Goal: Task Accomplishment & Management: Use online tool/utility

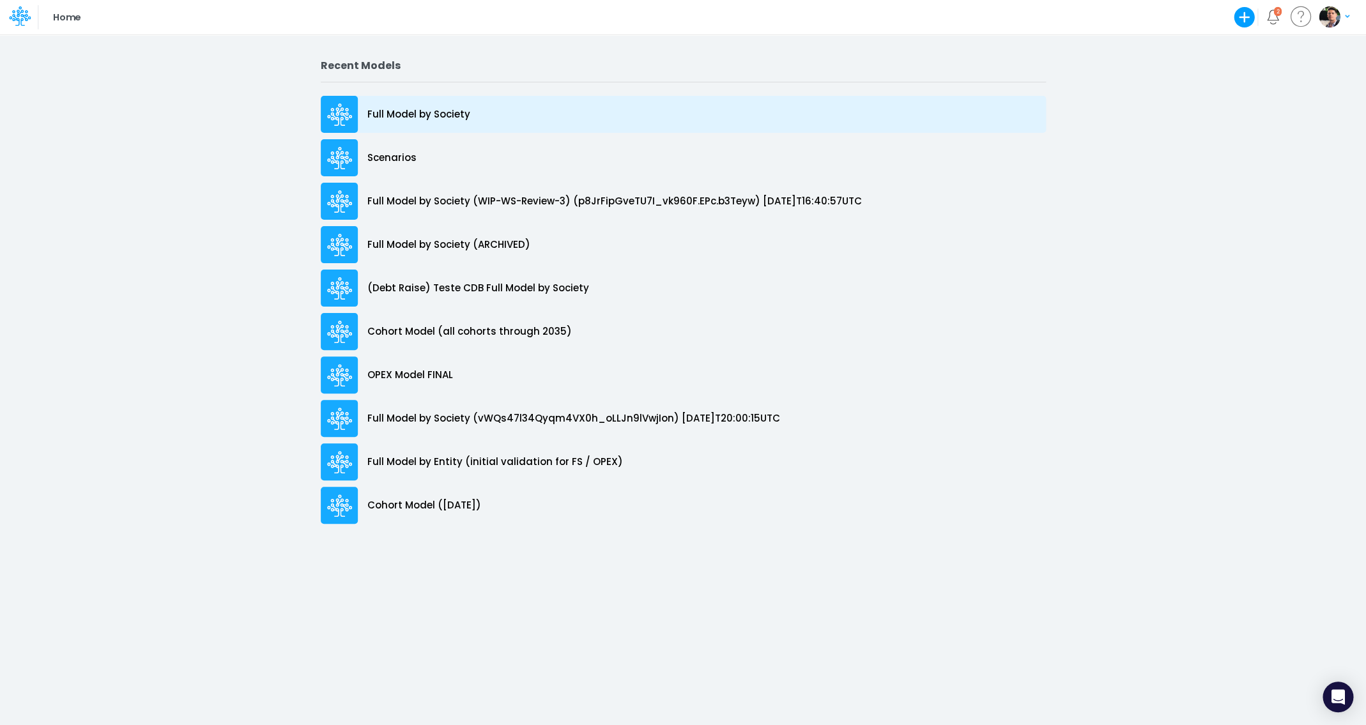
click at [422, 115] on p "Full Model by Society" at bounding box center [418, 114] width 103 height 15
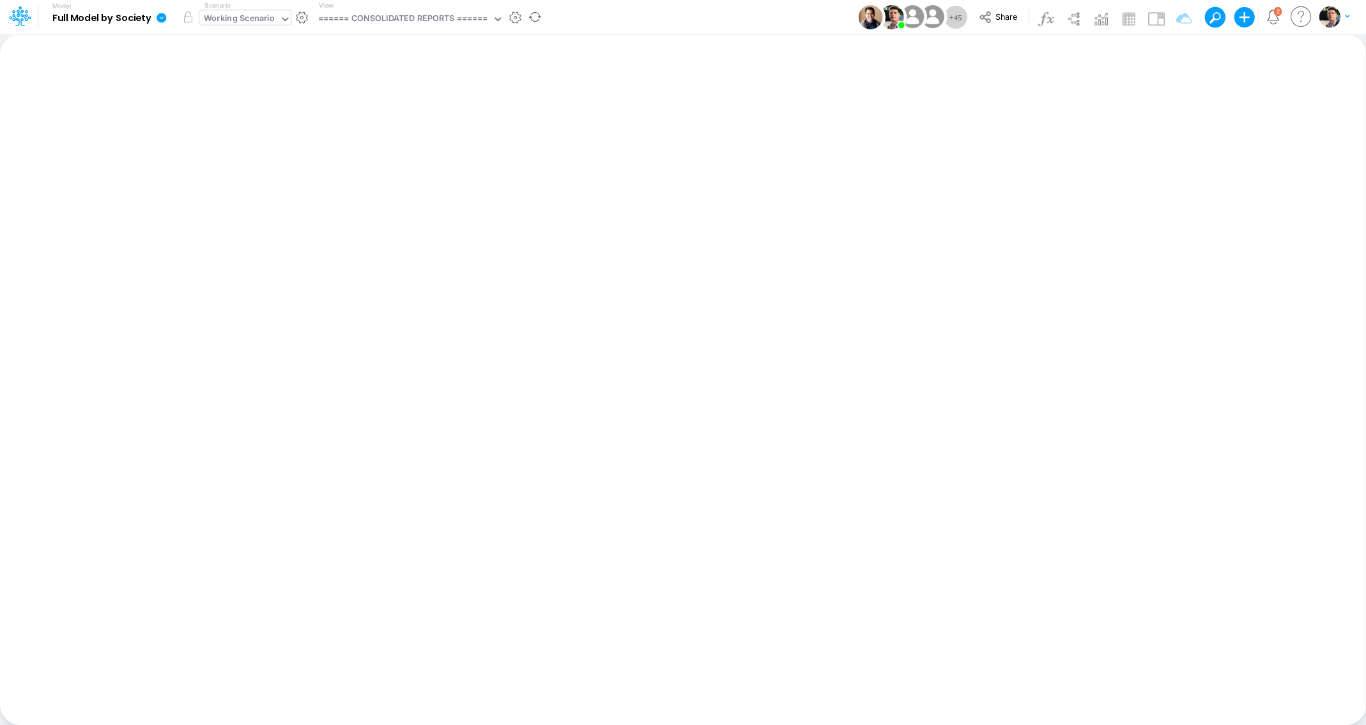
click at [252, 19] on div "Working Scenario" at bounding box center [239, 19] width 71 height 15
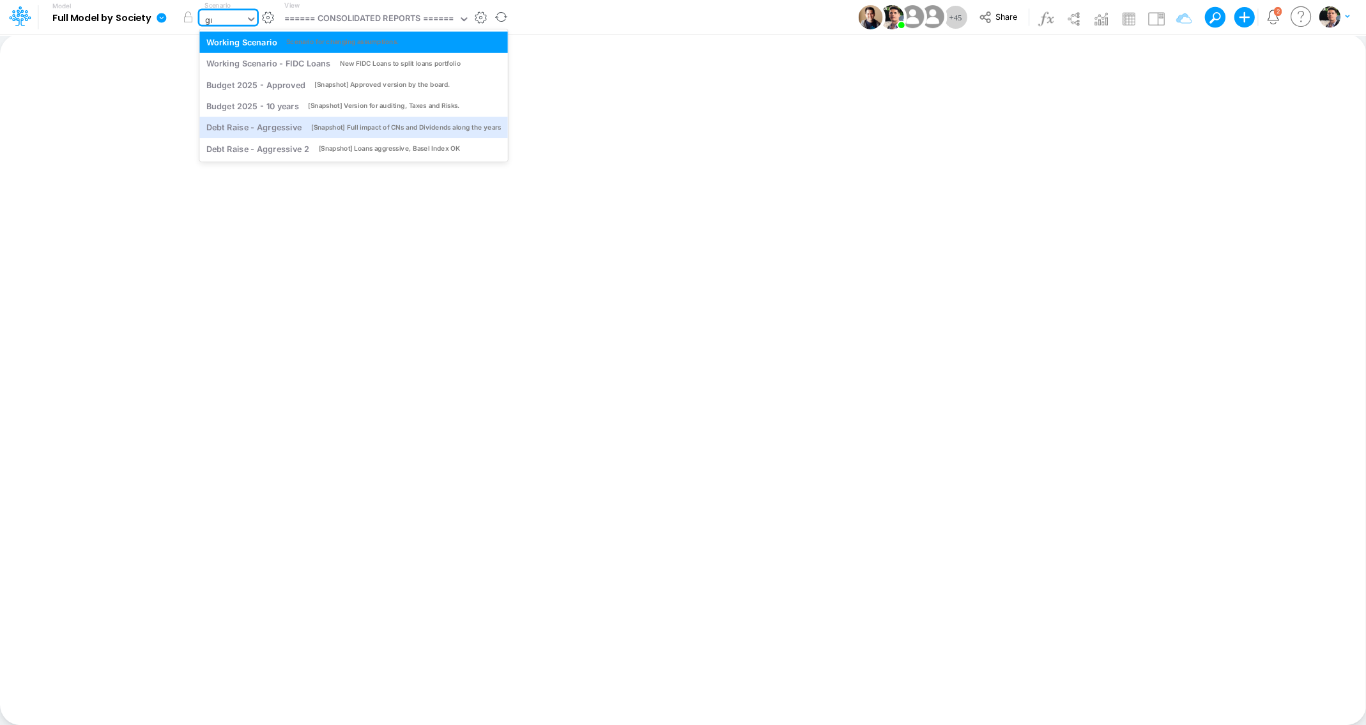
type input "g"
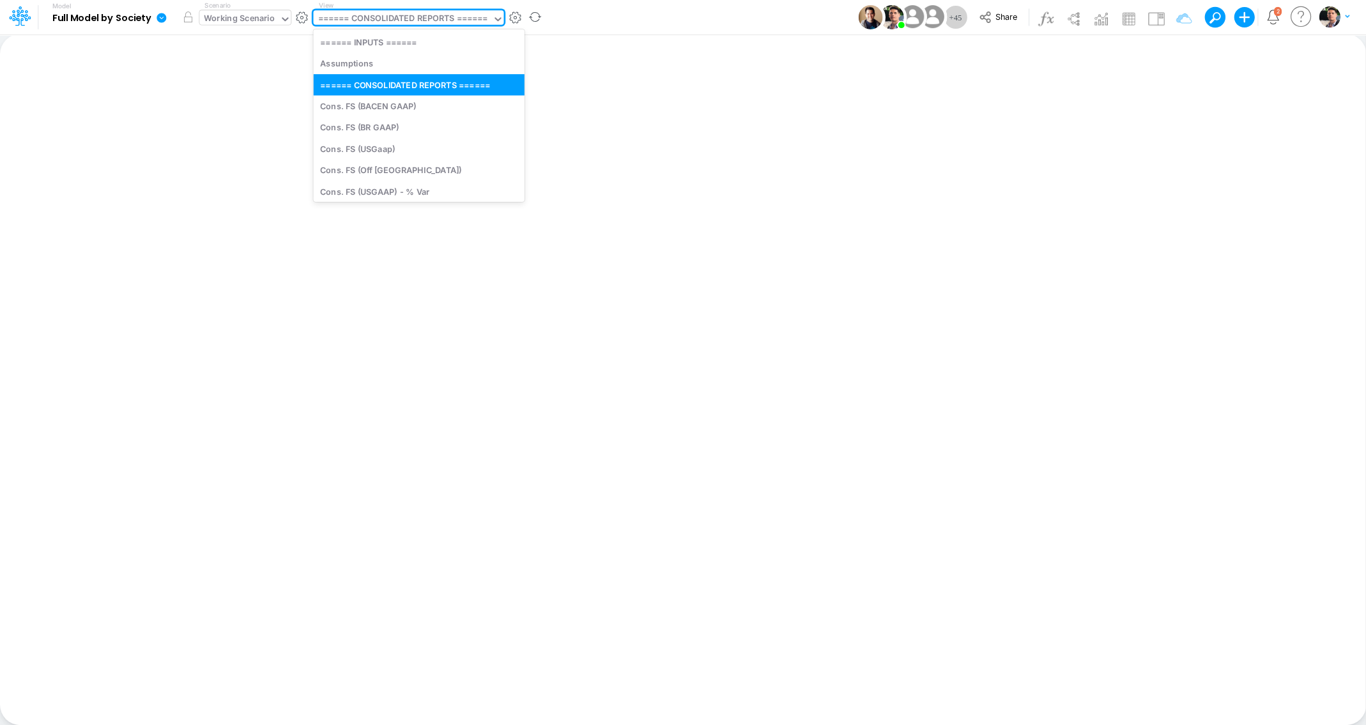
click at [363, 21] on div "====== CONSOLIDATED REPORTS ======" at bounding box center [402, 19] width 169 height 15
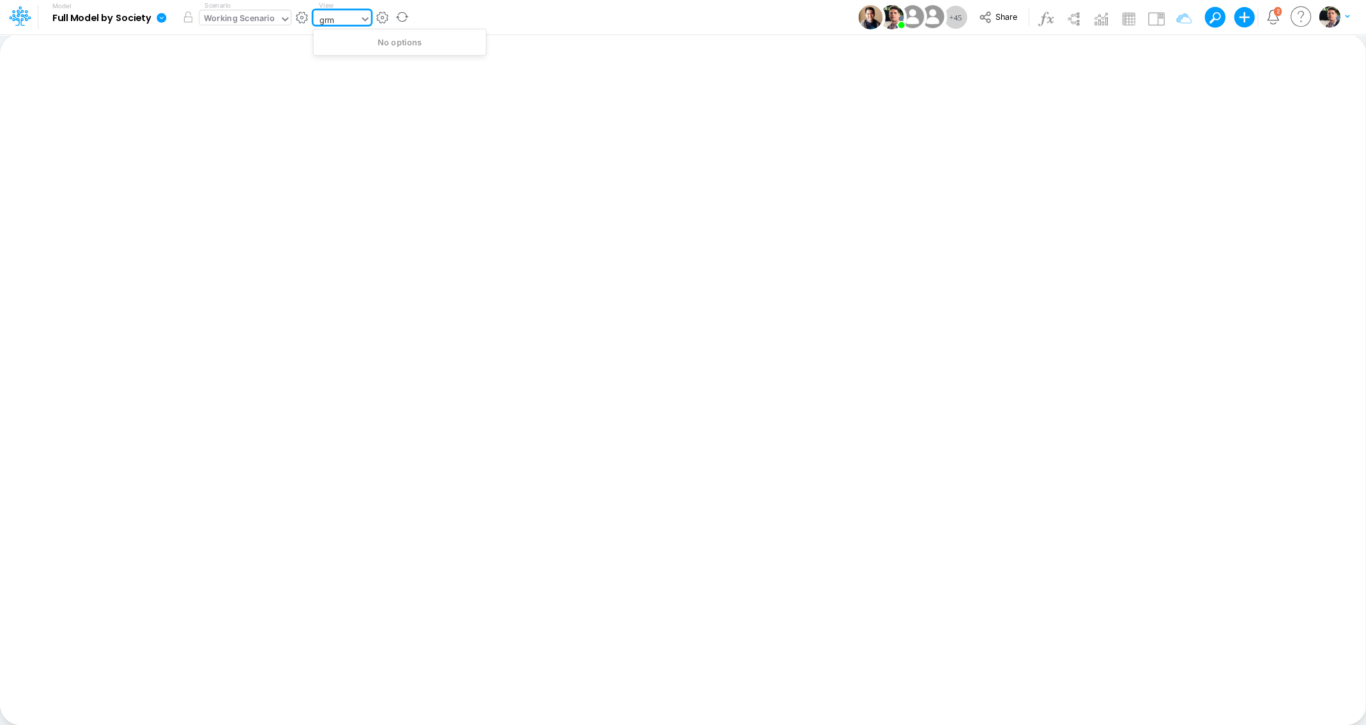
type input "gr"
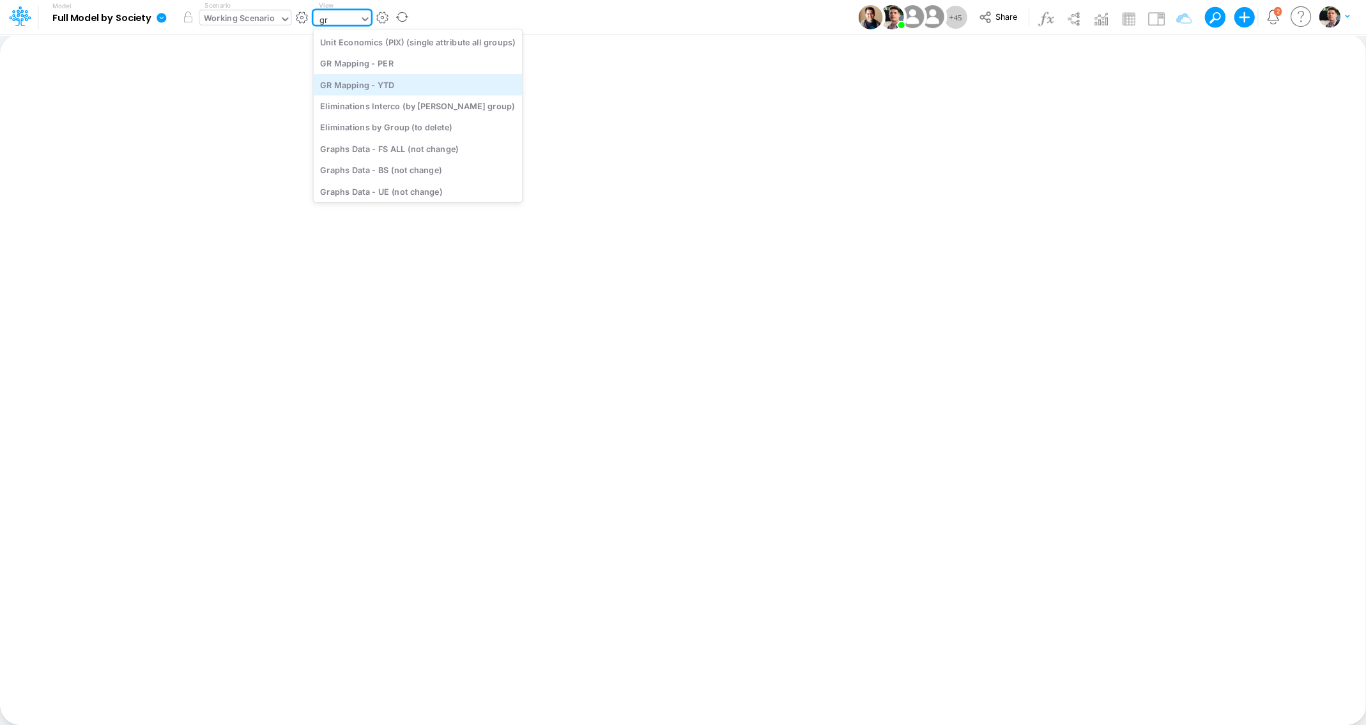
click at [379, 89] on div "GR Mapping - YTD" at bounding box center [417, 84] width 209 height 21
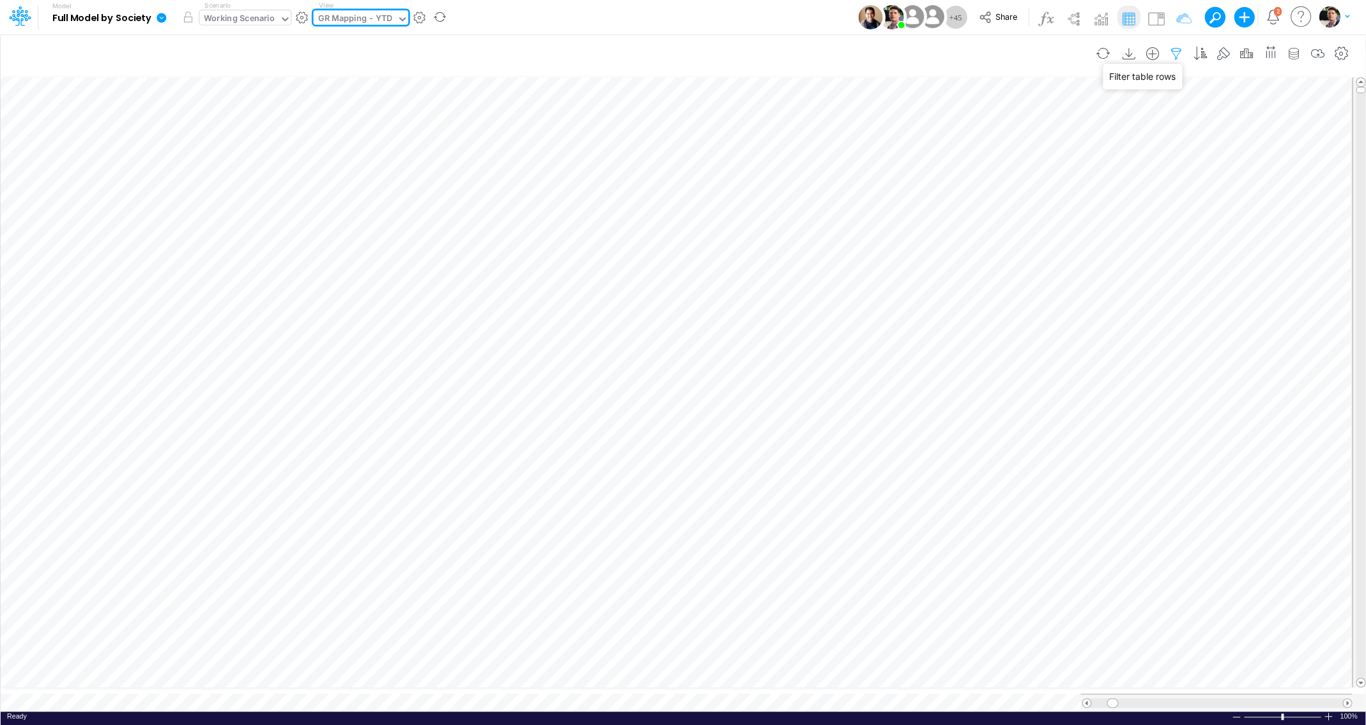
click at [1171, 53] on icon "button" at bounding box center [1176, 53] width 19 height 13
click at [980, 134] on icon "button" at bounding box center [980, 136] width 8 height 8
select select "tableSearchOR"
click at [863, 172] on div at bounding box center [884, 177] width 121 height 22
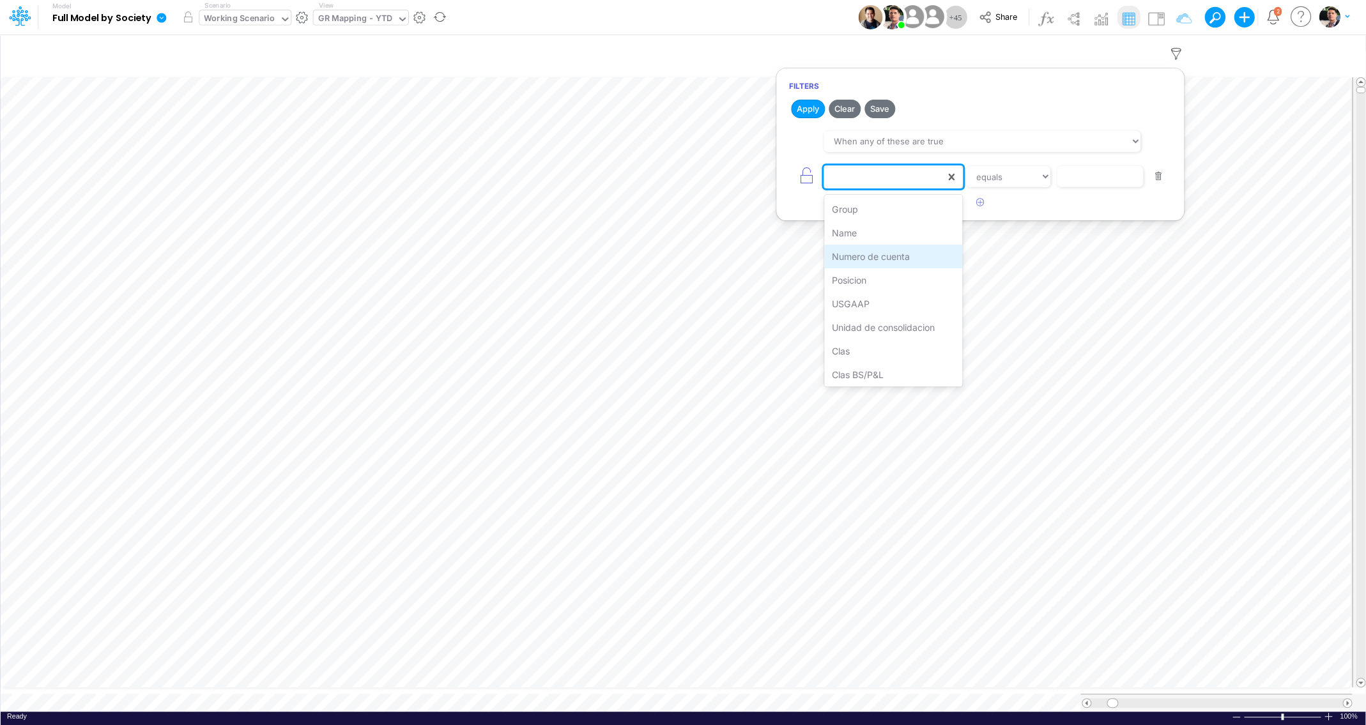
click at [881, 252] on div "Numero de cuenta" at bounding box center [893, 257] width 139 height 24
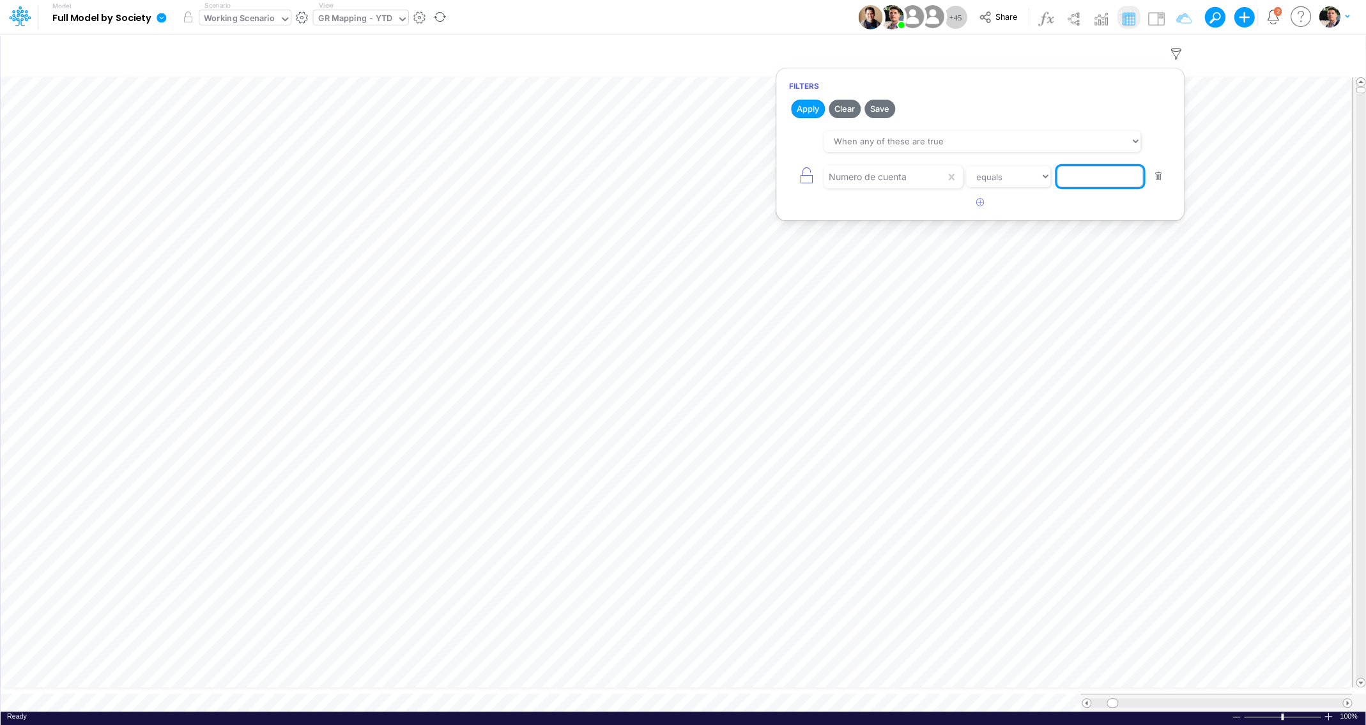
click at [1093, 178] on input "text" at bounding box center [1100, 177] width 86 height 22
paste input "1129000010"
type input "1129000010"
click at [817, 108] on button "Apply" at bounding box center [808, 109] width 34 height 19
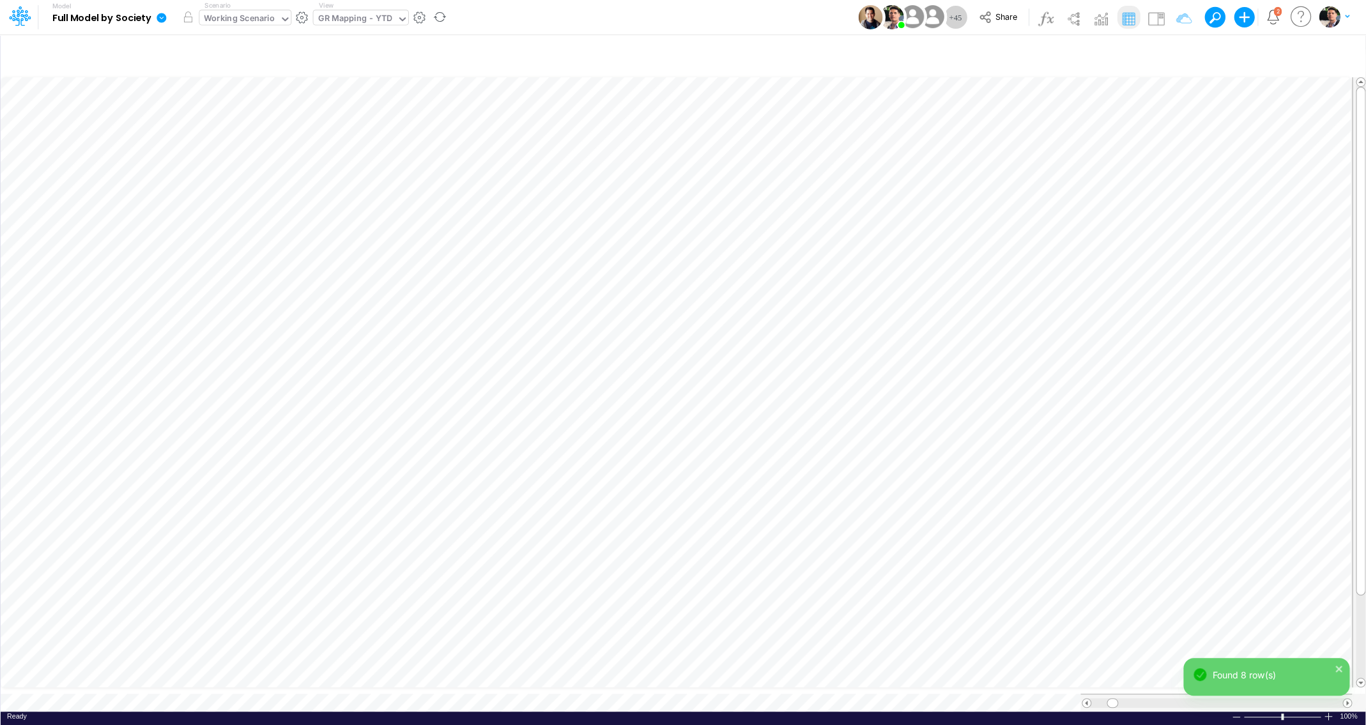
scroll to position [5, 11]
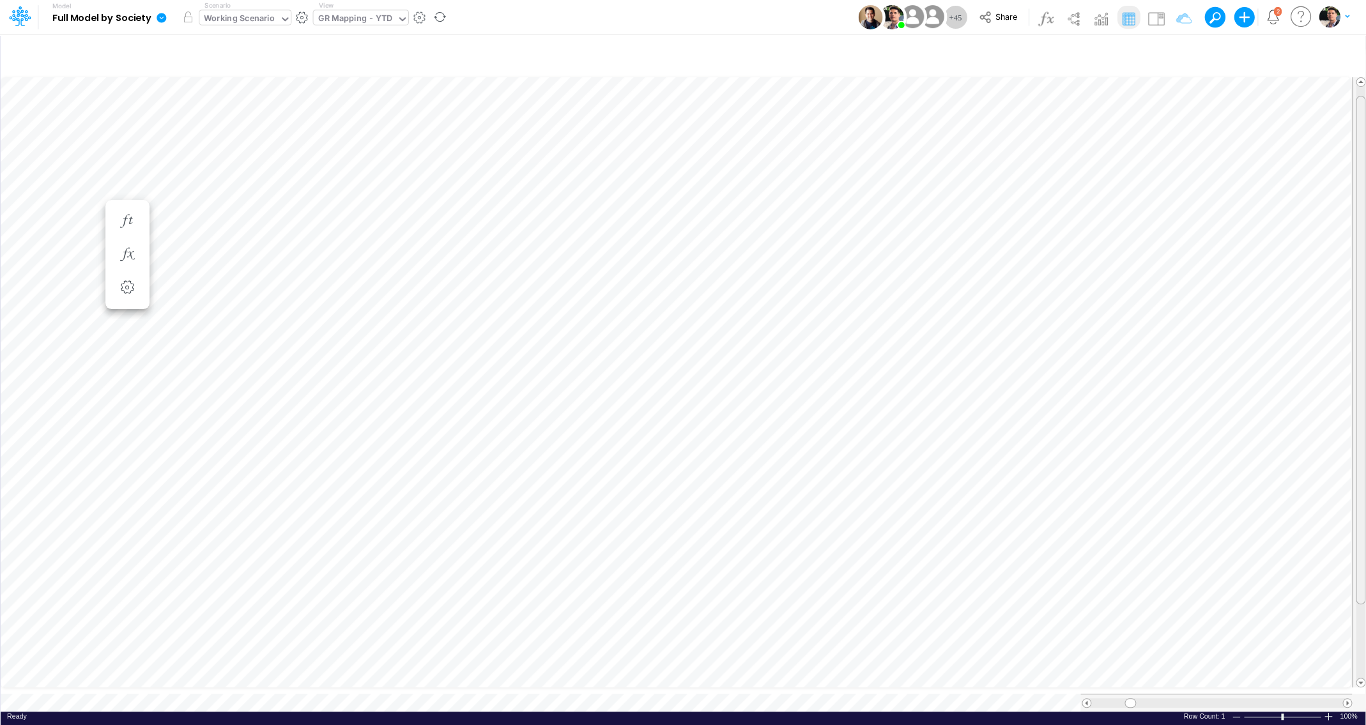
drag, startPoint x: 1364, startPoint y: 428, endPoint x: 1364, endPoint y: 442, distance: 13.4
click at [1364, 442] on div at bounding box center [1361, 350] width 10 height 509
